Goal: Task Accomplishment & Management: Use online tool/utility

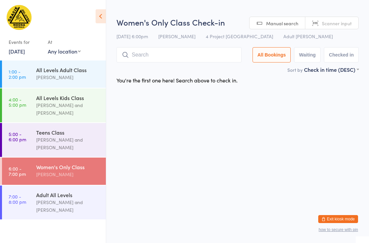
click at [180, 48] on input "search" at bounding box center [179, 54] width 125 height 15
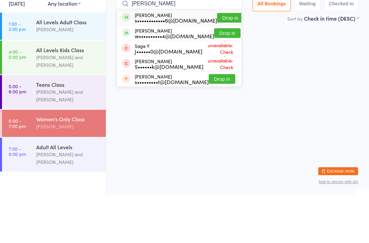
type input "Sarah"
click at [224, 76] on button "Drop in" at bounding box center [227, 81] width 27 height 10
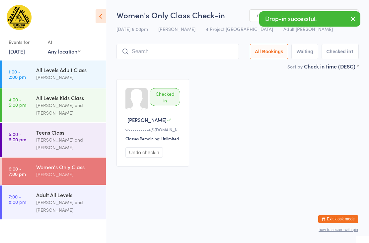
click at [164, 52] on input "search" at bounding box center [178, 51] width 123 height 15
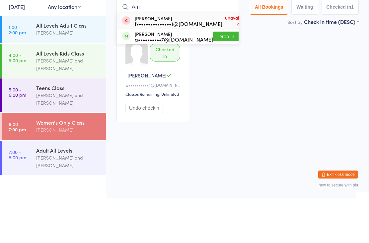
type input "A"
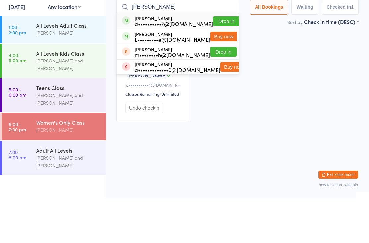
type input "Amy duff"
click at [220, 61] on button "Drop in" at bounding box center [226, 66] width 27 height 10
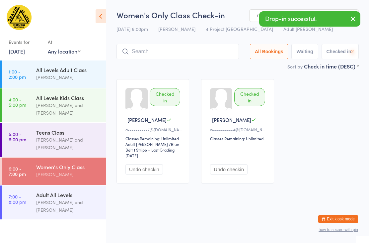
click at [194, 51] on input "search" at bounding box center [178, 51] width 123 height 15
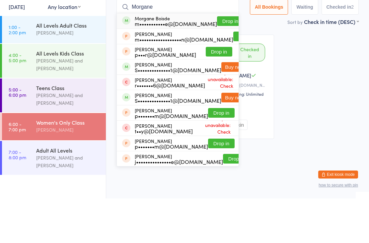
type input "Morgane"
click at [217, 61] on button "Drop in" at bounding box center [230, 66] width 27 height 10
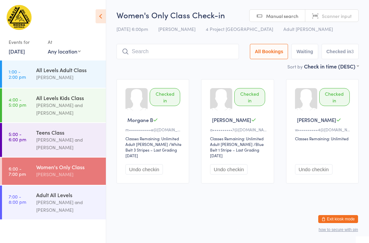
click at [164, 55] on input "search" at bounding box center [178, 51] width 123 height 15
click at [142, 55] on input "search" at bounding box center [178, 51] width 123 height 15
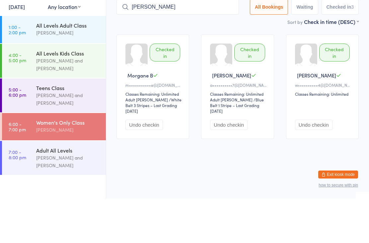
click at [176, 44] on input "Eliza" at bounding box center [178, 51] width 123 height 15
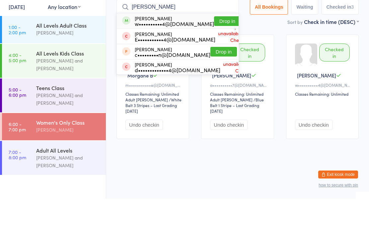
type input "Eliza"
click at [222, 61] on button "Drop in" at bounding box center [227, 66] width 27 height 10
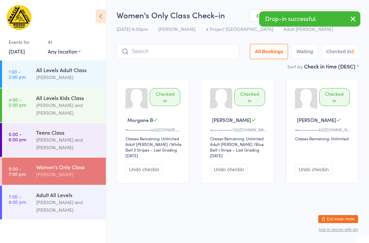
click at [158, 52] on input "search" at bounding box center [178, 51] width 123 height 15
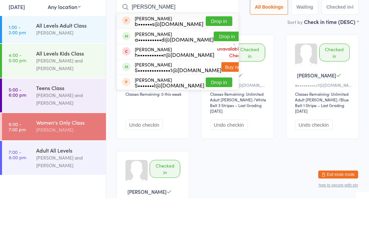
type input "Emily"
click at [217, 76] on button "Drop in" at bounding box center [227, 81] width 27 height 10
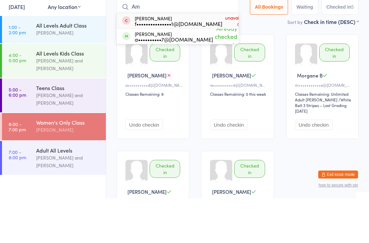
type input "A"
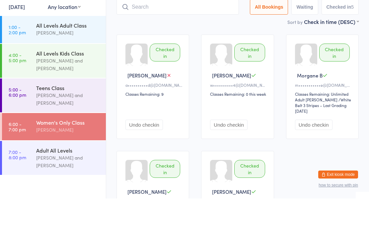
click at [183, 62] on div "Sort by Check in time (DESC) First name (ASC) First name (DESC) Last name (ASC)…" at bounding box center [238, 65] width 243 height 7
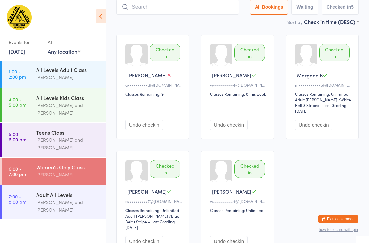
click at [155, 13] on input "search" at bounding box center [178, 6] width 123 height 15
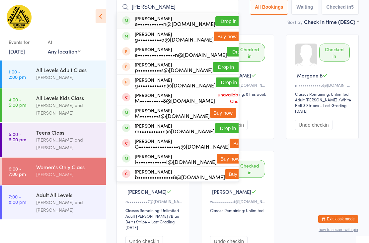
type input "Ellie"
click at [227, 17] on button "Drop in" at bounding box center [229, 21] width 27 height 10
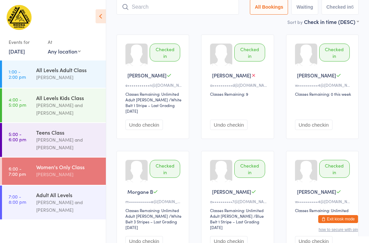
click at [170, 8] on input "search" at bounding box center [178, 6] width 123 height 15
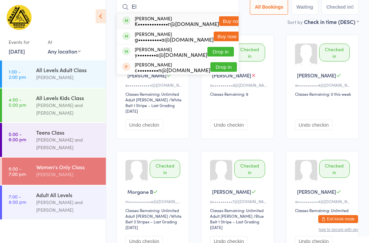
type input "E"
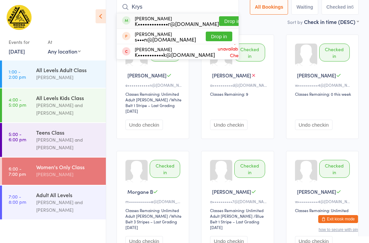
type input "Krys"
click at [226, 20] on button "Drop in" at bounding box center [232, 21] width 27 height 10
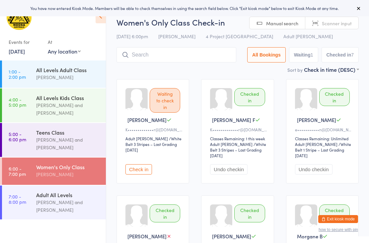
click at [141, 174] on button "Check in" at bounding box center [139, 169] width 27 height 10
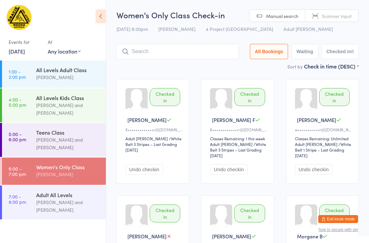
click at [66, 148] on div "[PERSON_NAME] and [PERSON_NAME]" at bounding box center [68, 143] width 64 height 15
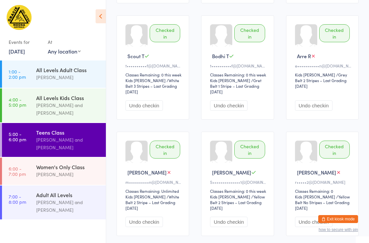
scroll to position [423, 0]
click at [61, 96] on div "All Levels Kids Class" at bounding box center [68, 97] width 64 height 7
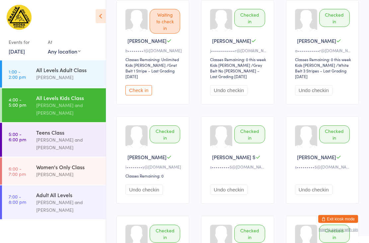
scroll to position [85, 0]
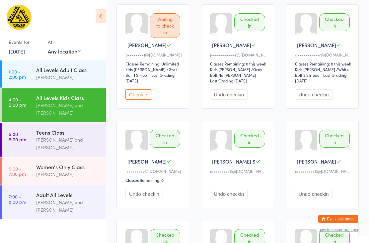
click at [81, 76] on div "[PERSON_NAME]" at bounding box center [68, 77] width 64 height 8
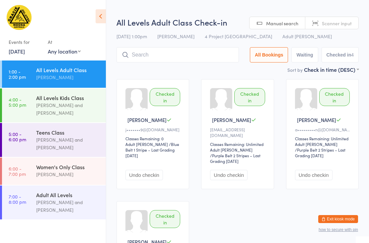
click at [32, 174] on link "6:00 - 7:00 pm Women's Only Class [PERSON_NAME]" at bounding box center [54, 170] width 104 height 27
